Goal: Find specific page/section: Find specific page/section

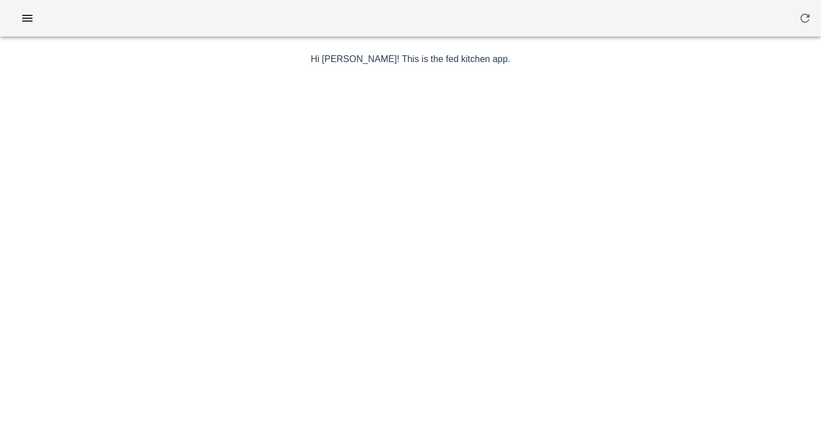
click at [467, 14] on div at bounding box center [410, 18] width 821 height 36
click at [19, 11] on button "button" at bounding box center [27, 18] width 36 height 21
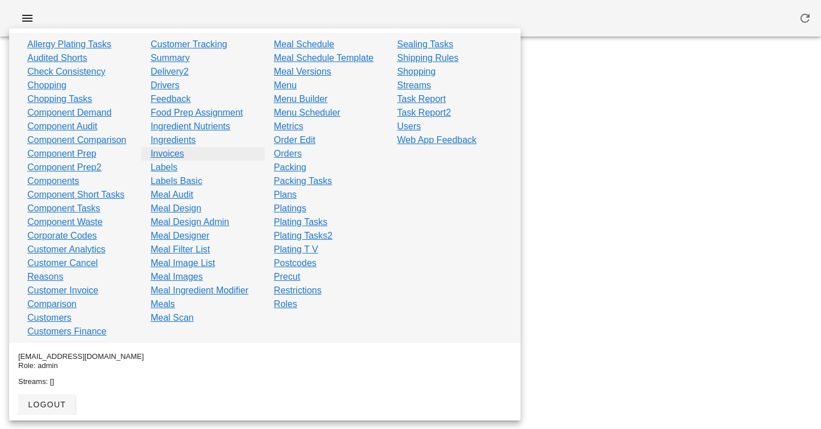
click at [174, 156] on link "Invoices" at bounding box center [168, 154] width 34 height 14
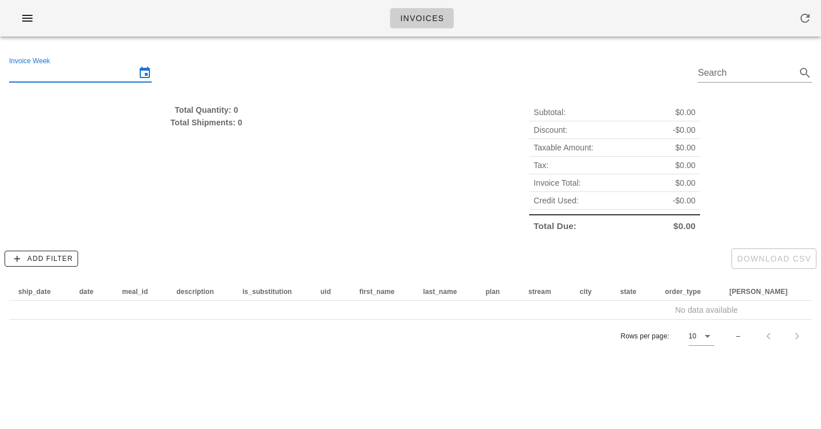
click at [119, 72] on input "Invoice Week" at bounding box center [72, 73] width 127 height 18
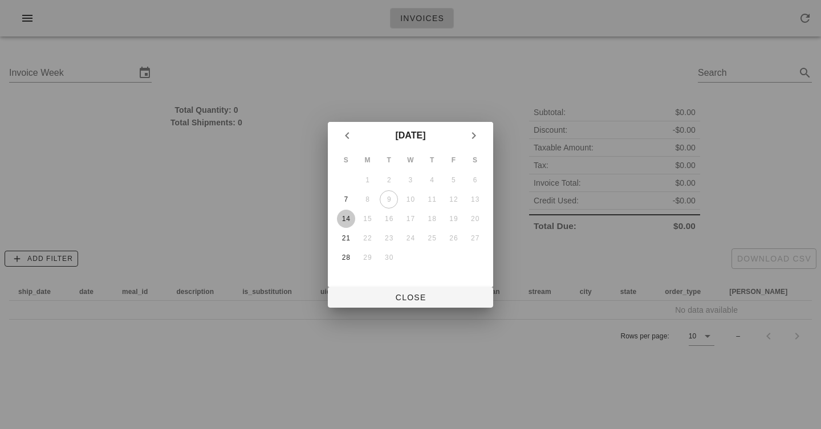
click at [342, 216] on div "14" at bounding box center [346, 219] width 18 height 8
click at [388, 296] on span "Close" at bounding box center [410, 297] width 147 height 9
type input "[DATE]"
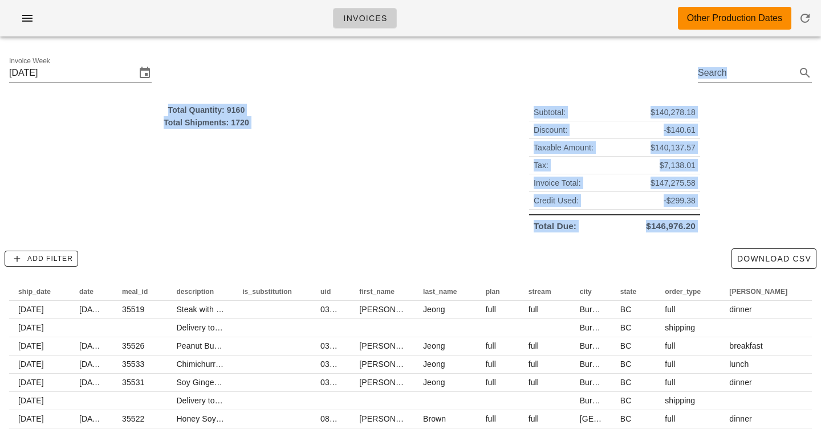
drag, startPoint x: 392, startPoint y: 86, endPoint x: 392, endPoint y: 267, distance: 180.8
click at [392, 266] on div "Invoice Week [DATE] Search Total Quantity: 9160 Total Shipments: 1720 Subtotal:…" at bounding box center [410, 286] width 821 height 481
click at [392, 267] on div "Add Filter Download CSV" at bounding box center [410, 259] width 821 height 30
drag, startPoint x: 392, startPoint y: 267, endPoint x: 385, endPoint y: -14, distance: 280.6
click at [385, 0] on html "Invoices Other Production Dates Invoice Week [DATE] Search Total Quantity: 9160…" at bounding box center [410, 263] width 821 height 526
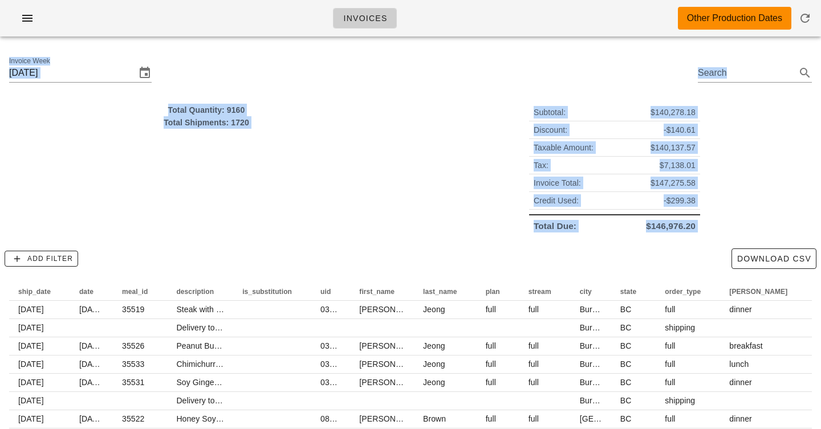
click at [407, 98] on div "Total Quantity: 9160 Total Shipments: 1720" at bounding box center [206, 169] width 408 height 145
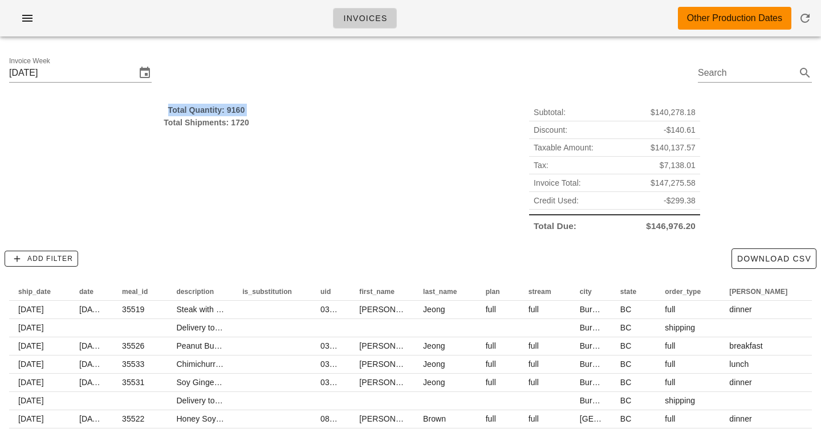
drag, startPoint x: 407, startPoint y: 152, endPoint x: 407, endPoint y: 269, distance: 116.9
click at [407, 264] on div "Invoice Week [DATE] Search Total Quantity: 9160 Total Shipments: 1720 Subtotal:…" at bounding box center [410, 286] width 821 height 481
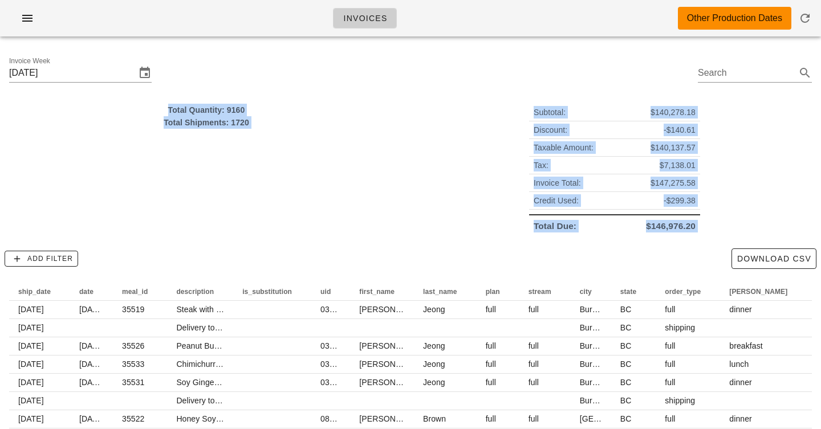
click at [407, 269] on div "Add Filter Download CSV" at bounding box center [410, 259] width 821 height 30
drag, startPoint x: 407, startPoint y: 269, endPoint x: 407, endPoint y: -3, distance: 272.0
click at [407, 0] on html "Invoices Other Production Dates Invoice Week [DATE] Search Total Quantity: 9160…" at bounding box center [410, 263] width 821 height 526
click at [409, 103] on div "Total Quantity: 9160 Total Shipments: 1720" at bounding box center [206, 169] width 408 height 145
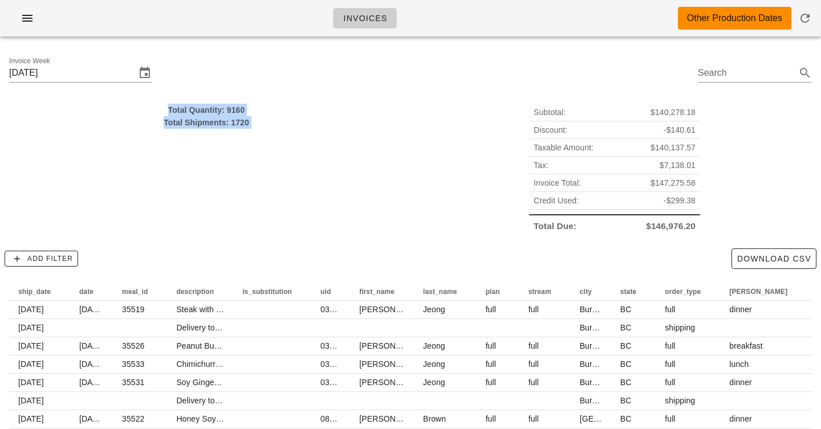
drag, startPoint x: 409, startPoint y: 103, endPoint x: 409, endPoint y: 202, distance: 99.2
click at [409, 202] on div "Total Quantity: 9160 Total Shipments: 1720" at bounding box center [206, 169] width 408 height 145
drag, startPoint x: 416, startPoint y: 139, endPoint x: 402, endPoint y: 47, distance: 92.8
click at [402, 47] on div "Invoice Week [DATE] Search Total Quantity: 9160 Total Shipments: 1720 Subtotal:…" at bounding box center [410, 286] width 821 height 481
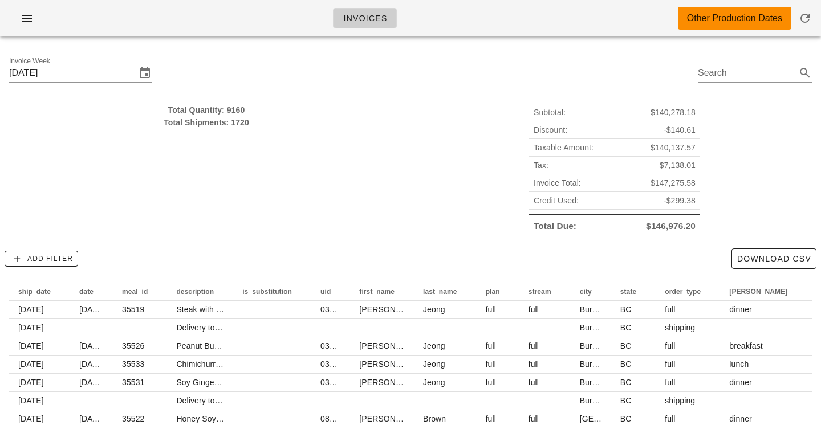
click at [393, 61] on div "Invoice Week [DATE] Search" at bounding box center [410, 75] width 821 height 58
drag, startPoint x: 393, startPoint y: 61, endPoint x: 393, endPoint y: 202, distance: 140.8
click at [393, 202] on div "Invoice Week [DATE] Search Total Quantity: 9160 Total Shipments: 1720 Subtotal:…" at bounding box center [410, 286] width 821 height 481
click at [393, 202] on div "Total Quantity: 9160 Total Shipments: 1720" at bounding box center [206, 169] width 408 height 145
